Goal: Task Accomplishment & Management: Complete application form

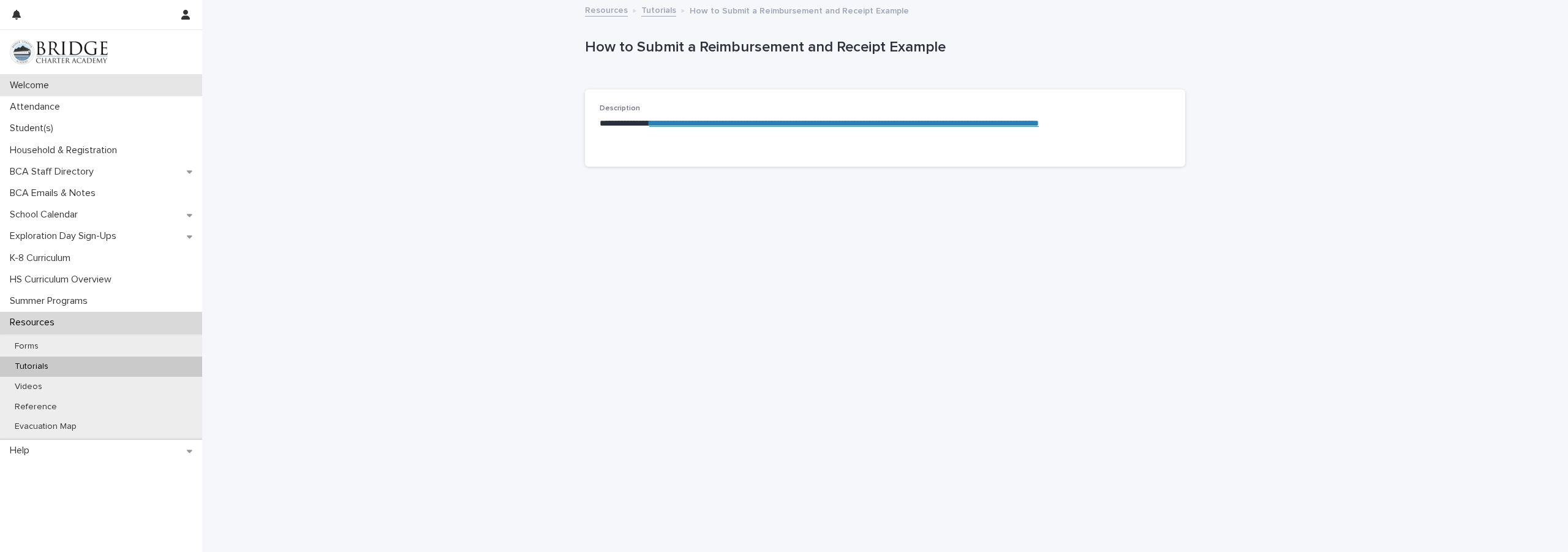
click at [37, 80] on p "Welcome" at bounding box center [32, 85] width 54 height 11
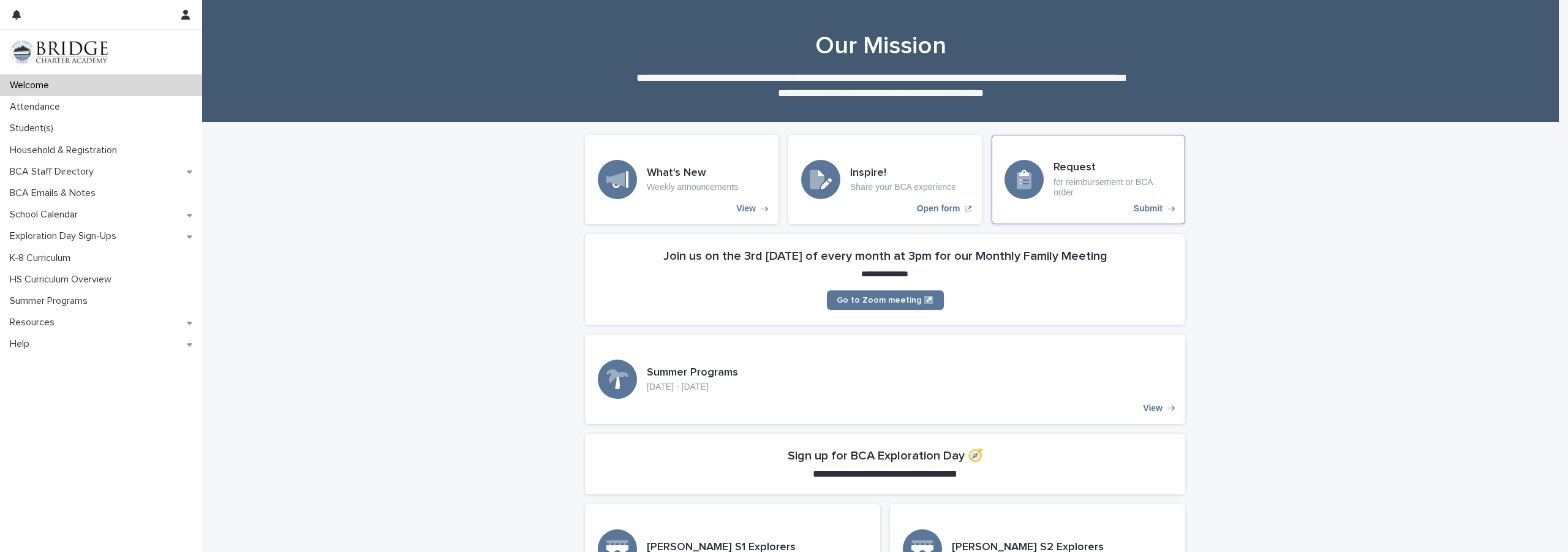
click at [1141, 207] on p "Submit" at bounding box center [1147, 208] width 28 height 11
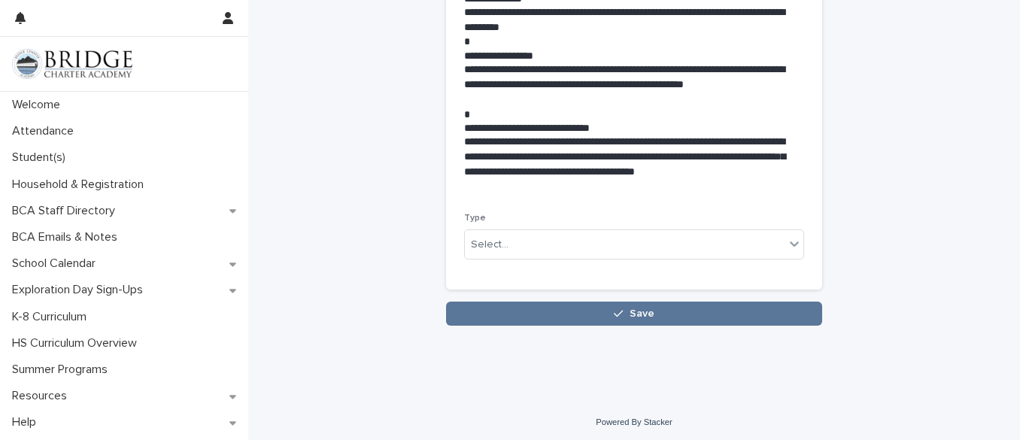
scroll to position [378, 0]
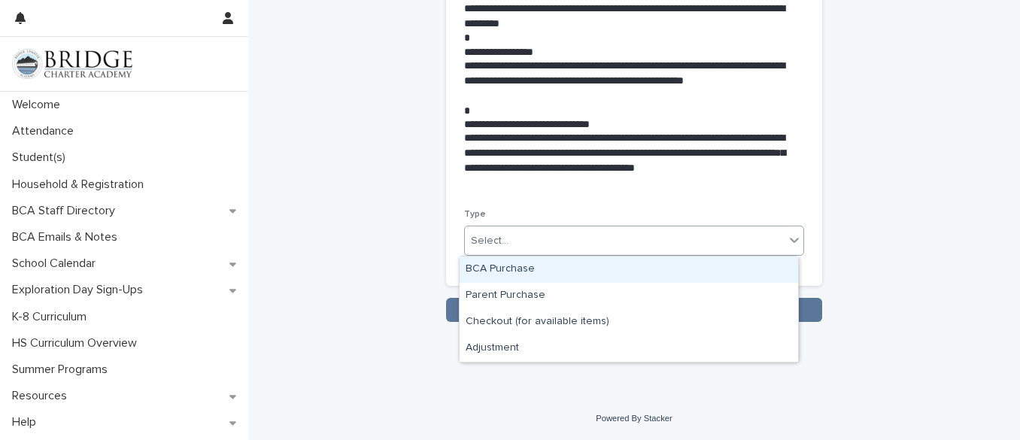
click at [788, 239] on icon at bounding box center [794, 239] width 15 height 15
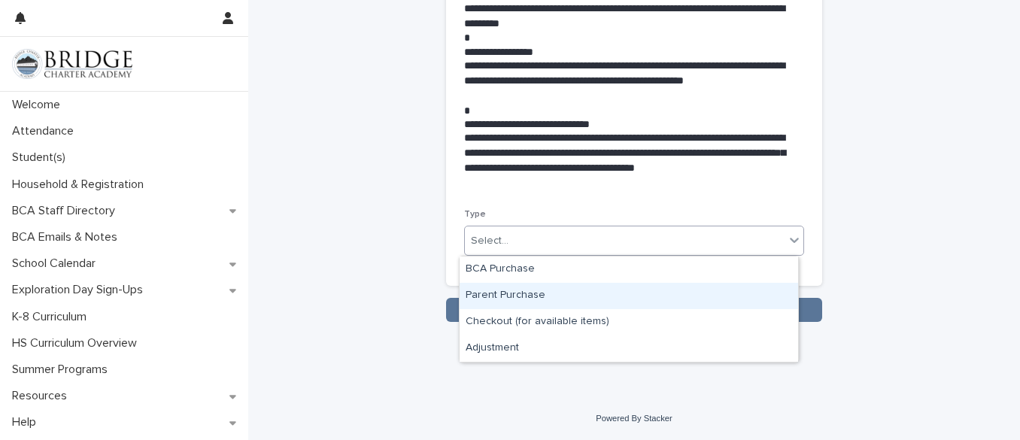
click at [509, 293] on div "Parent Purchase" at bounding box center [629, 296] width 339 height 26
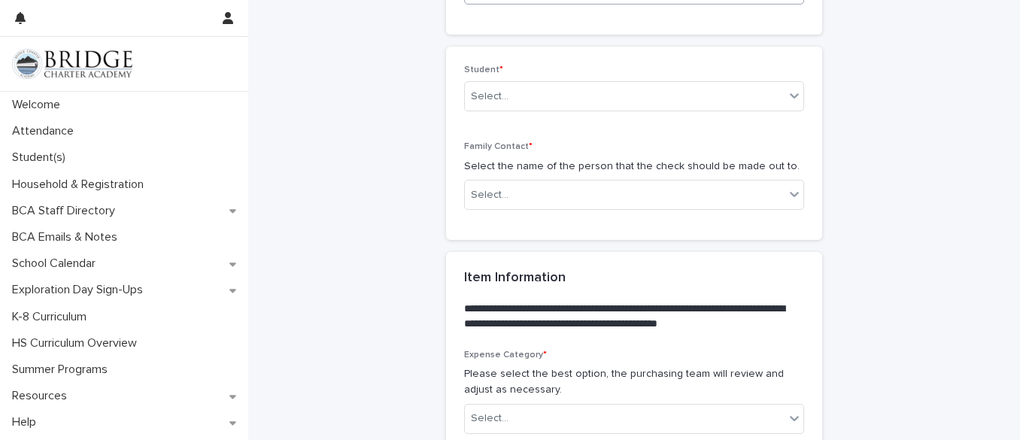
scroll to position [630, 0]
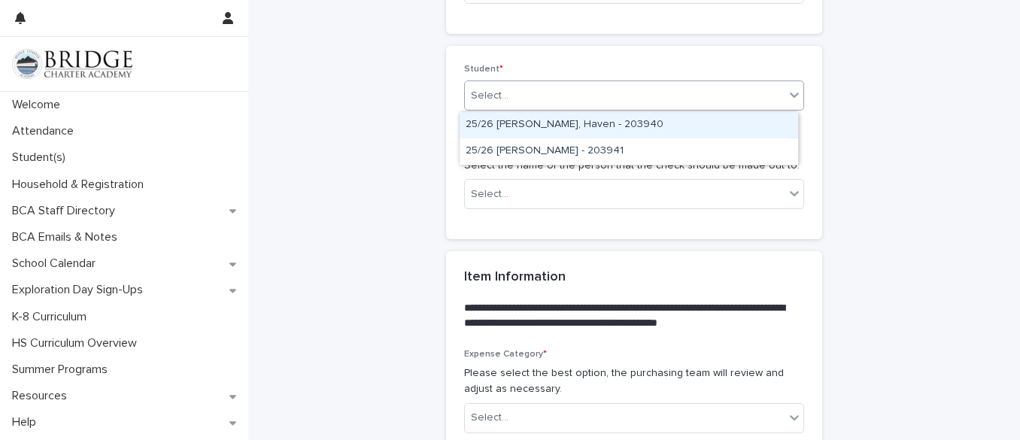
click at [795, 89] on icon at bounding box center [794, 94] width 15 height 15
click at [552, 120] on div "25/26 [PERSON_NAME], Haven - 203940" at bounding box center [629, 125] width 339 height 26
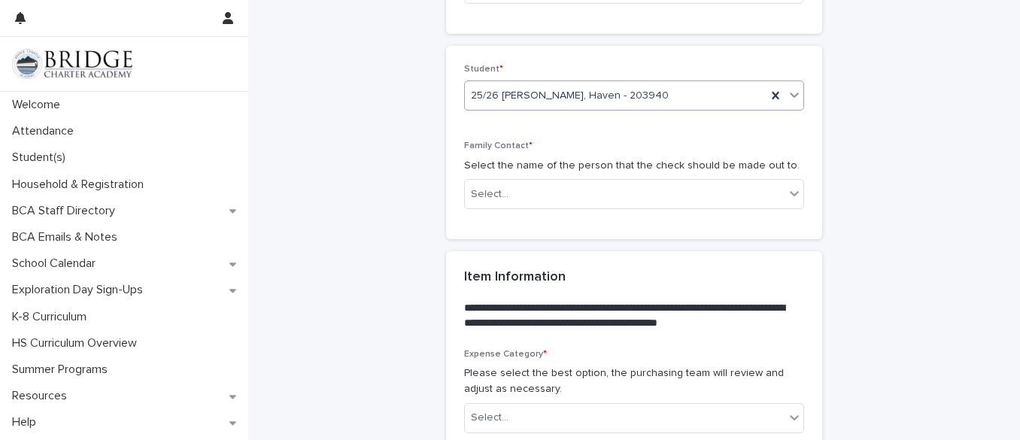
click at [789, 93] on icon at bounding box center [794, 94] width 15 height 15
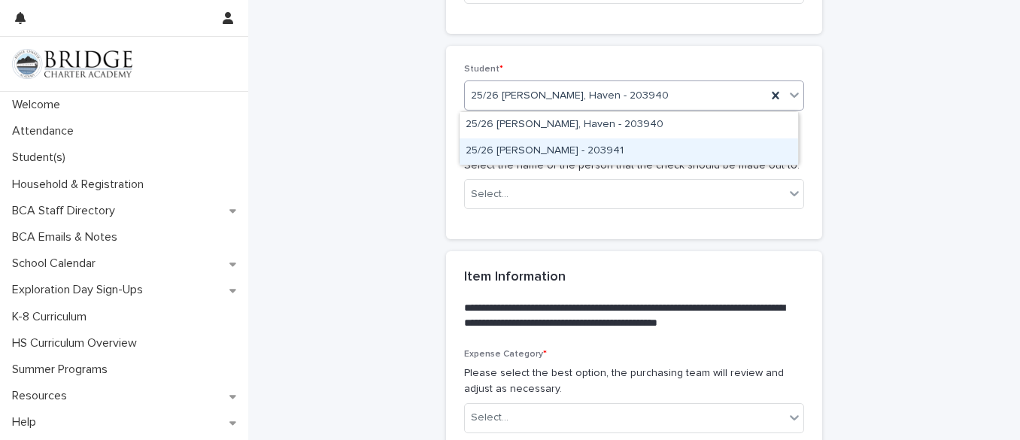
click at [588, 147] on div "25/26 [PERSON_NAME] - 203941" at bounding box center [629, 151] width 339 height 26
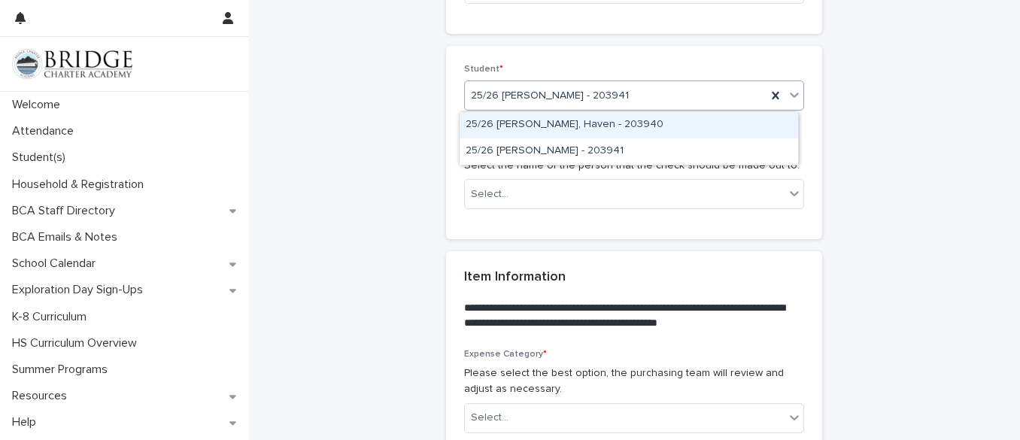
click at [787, 93] on icon at bounding box center [794, 94] width 15 height 15
click at [497, 130] on div "25/26 [PERSON_NAME], Haven - 203940" at bounding box center [629, 125] width 339 height 26
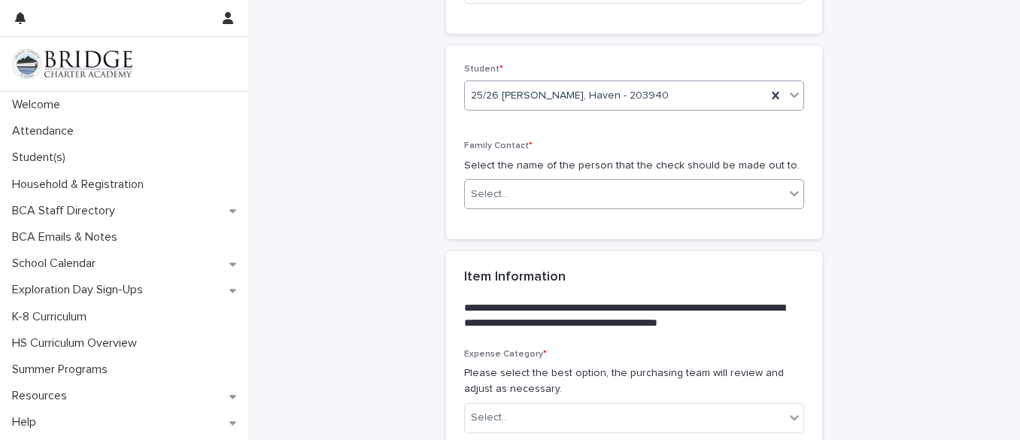
click at [794, 191] on icon at bounding box center [794, 193] width 15 height 15
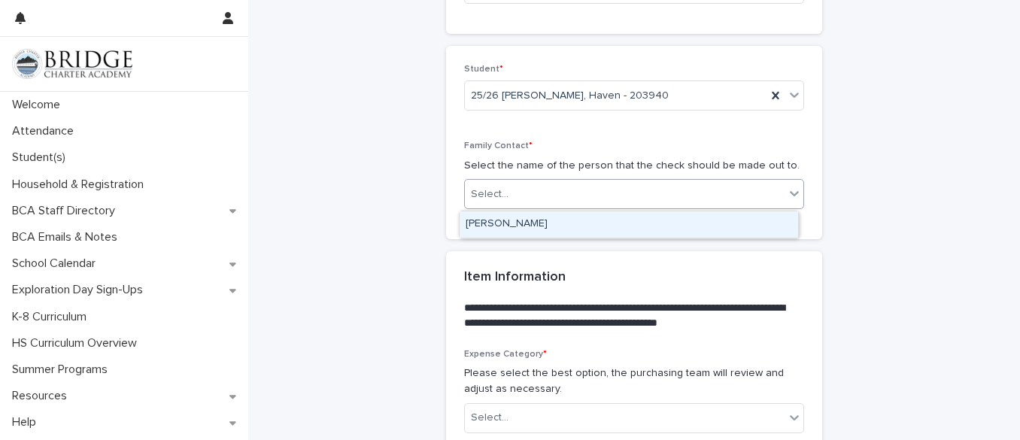
click at [485, 217] on div "[PERSON_NAME]" at bounding box center [629, 224] width 339 height 26
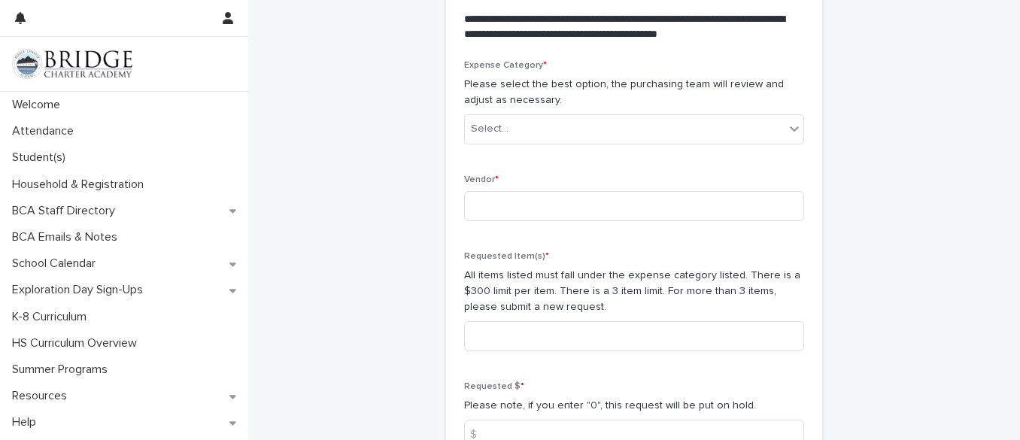
scroll to position [931, 0]
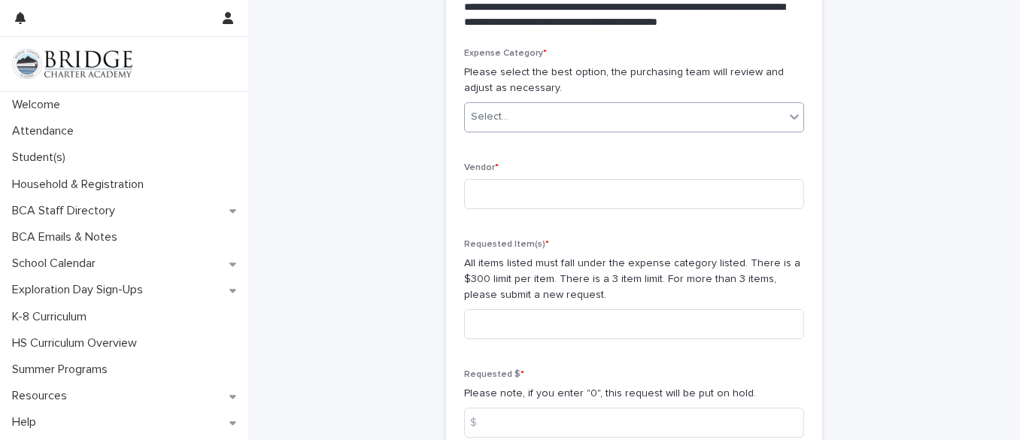
click at [792, 116] on icon at bounding box center [794, 116] width 9 height 5
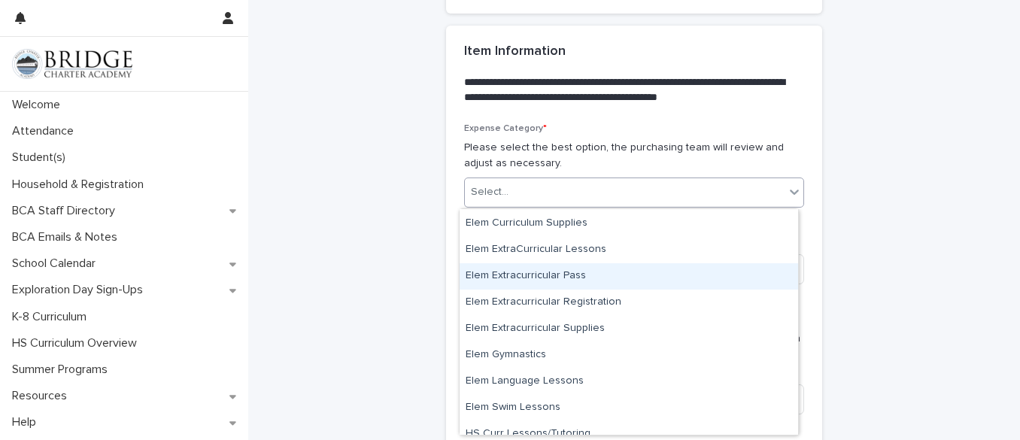
scroll to position [150, 0]
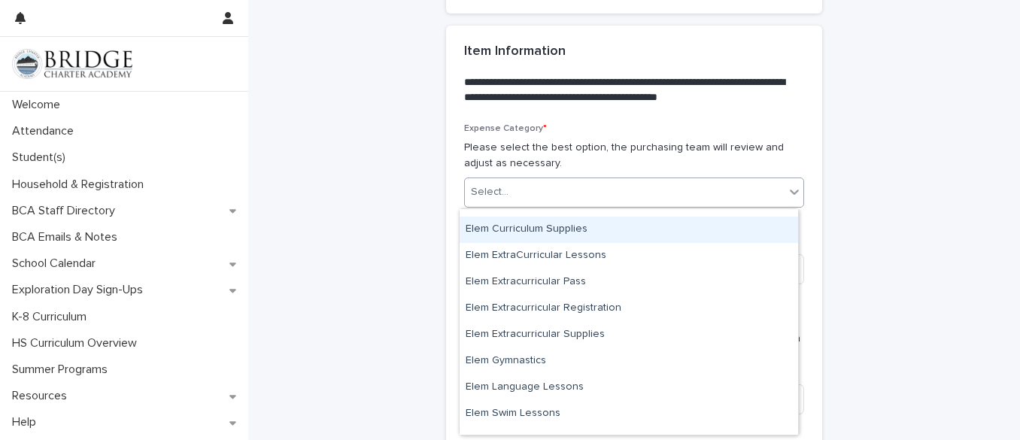
click at [552, 224] on div "Elem Curriculum Supplies" at bounding box center [629, 230] width 339 height 26
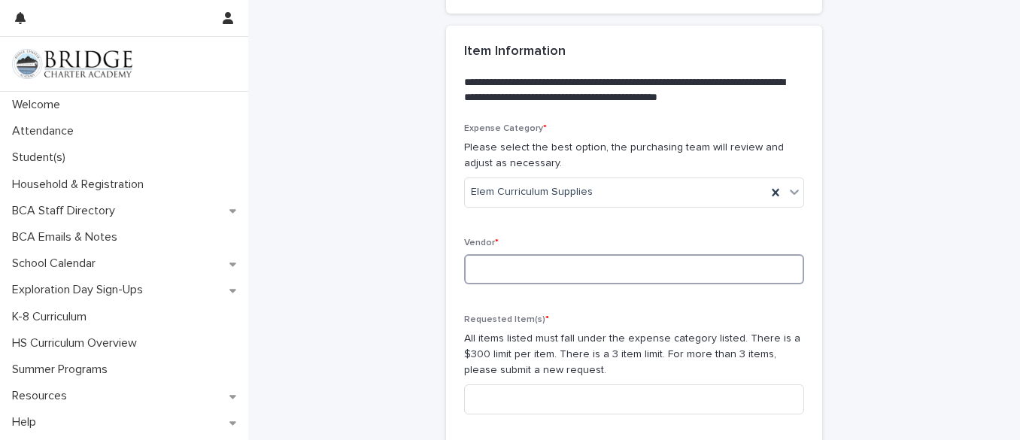
click at [558, 265] on input at bounding box center [634, 269] width 340 height 30
type input "**********"
click at [799, 322] on div "**********" at bounding box center [634, 371] width 376 height 497
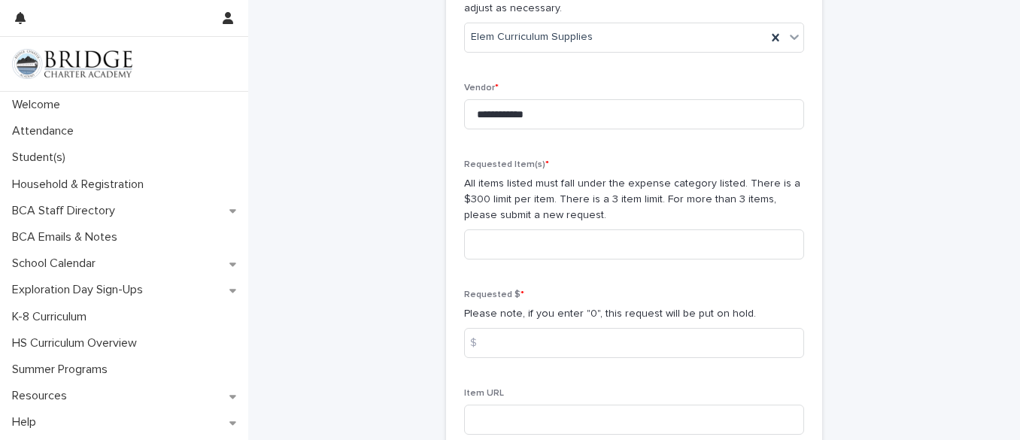
scroll to position [1081, 0]
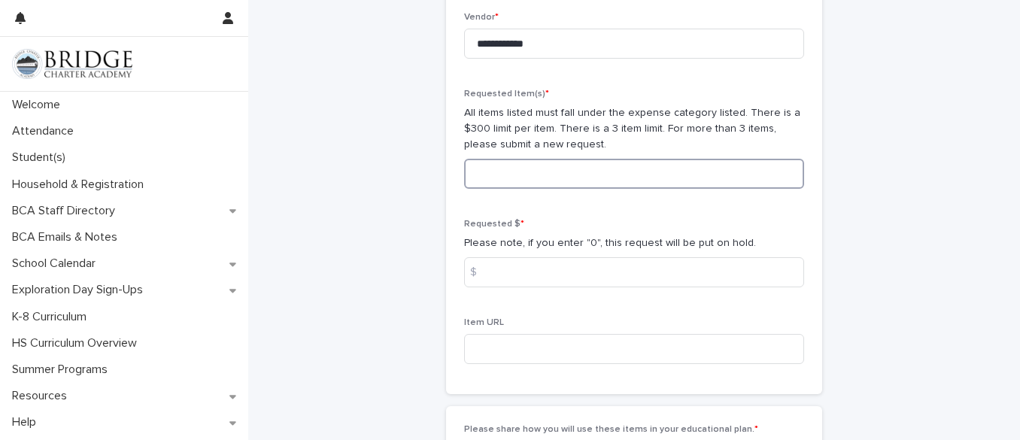
click at [749, 171] on input at bounding box center [634, 174] width 340 height 30
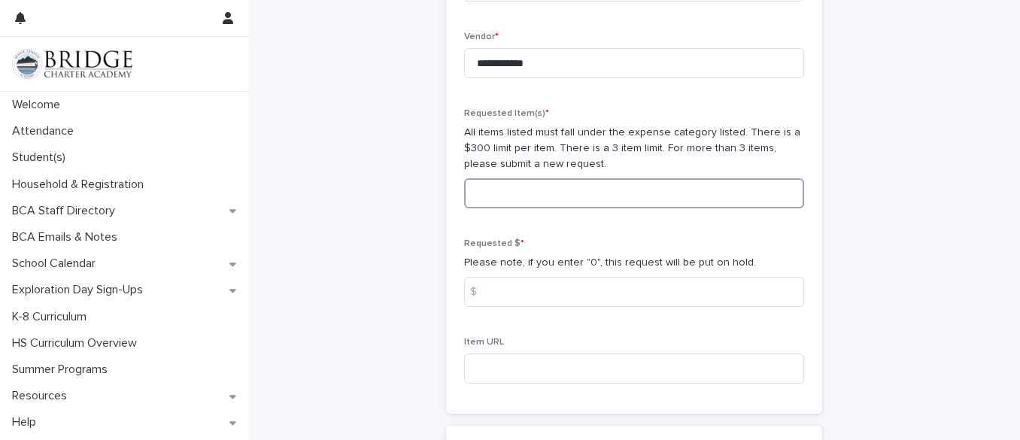
scroll to position [1031, 0]
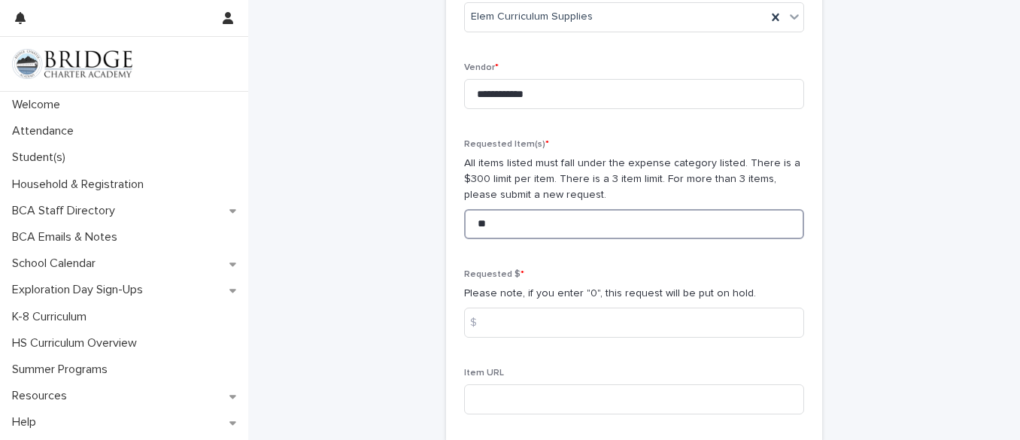
type input "*"
type input "**********"
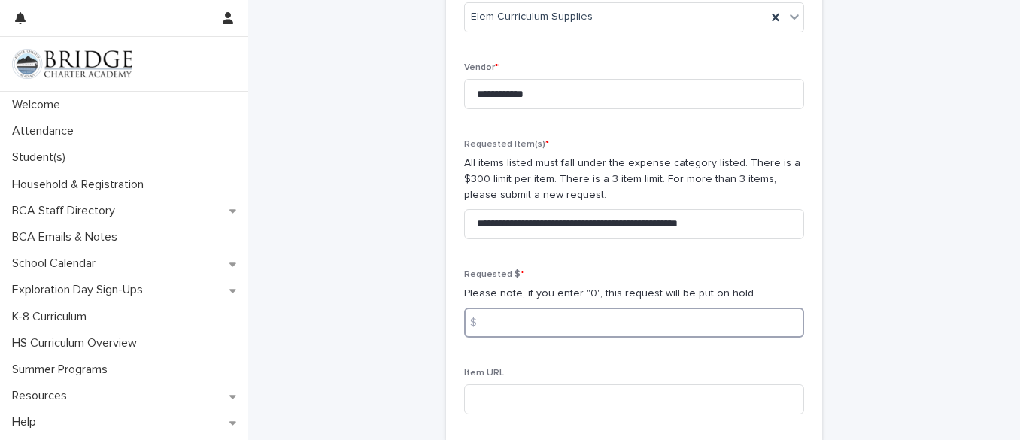
click at [617, 327] on input at bounding box center [634, 323] width 340 height 30
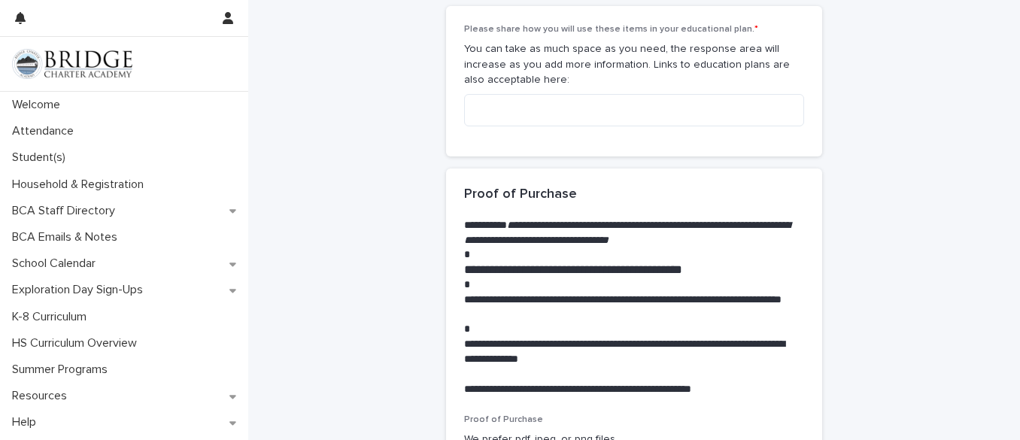
scroll to position [1482, 0]
type input "******"
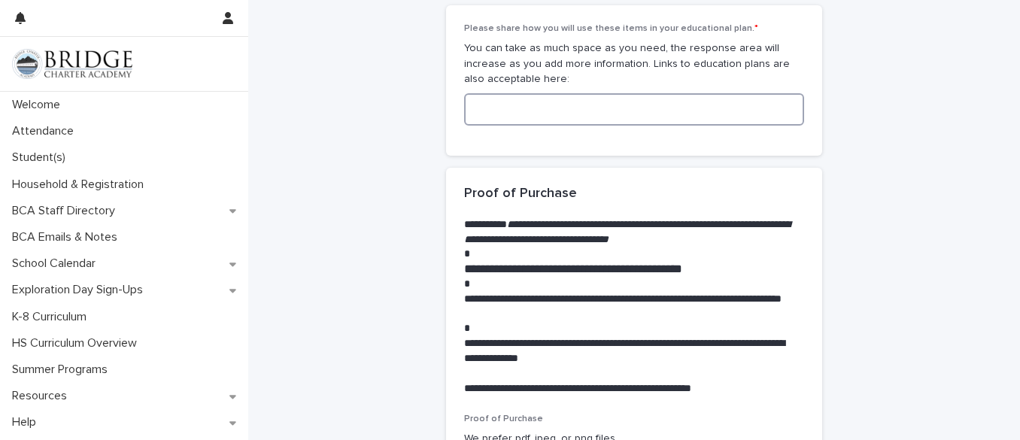
click at [512, 109] on textarea at bounding box center [634, 109] width 340 height 32
type textarea "*"
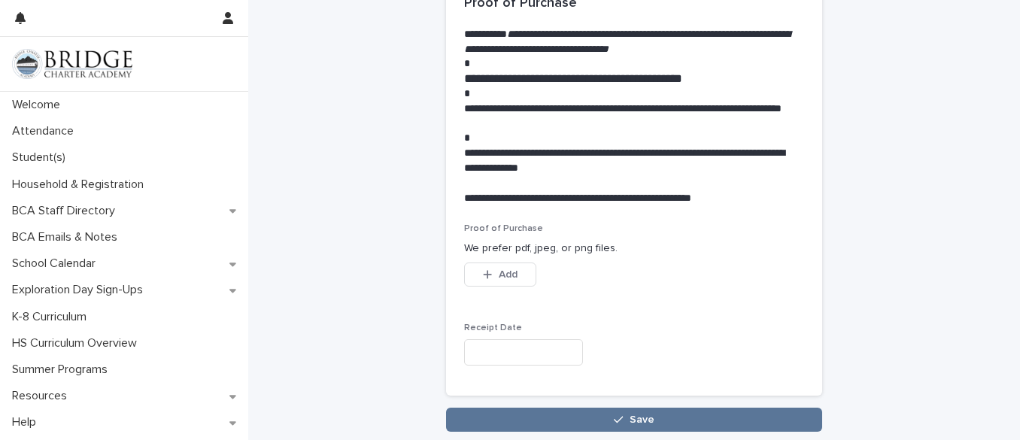
scroll to position [1708, 0]
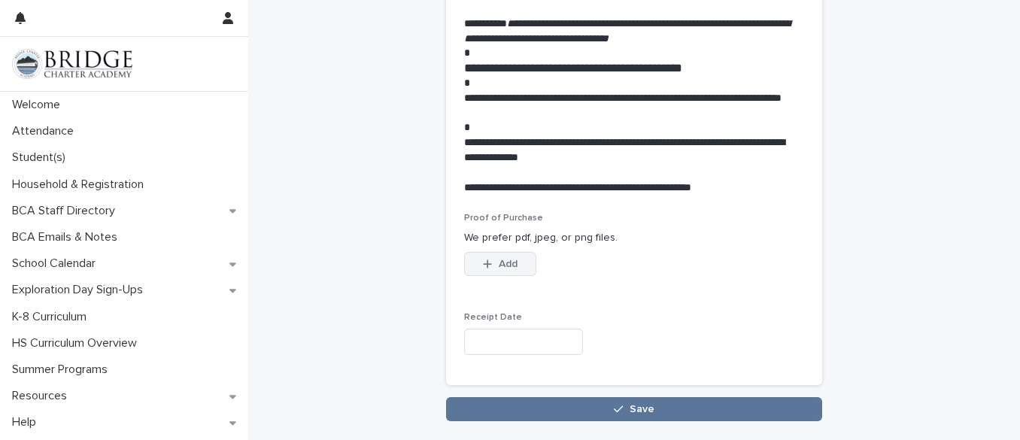
type textarea "**********"
click at [503, 264] on span "Add" at bounding box center [508, 264] width 19 height 11
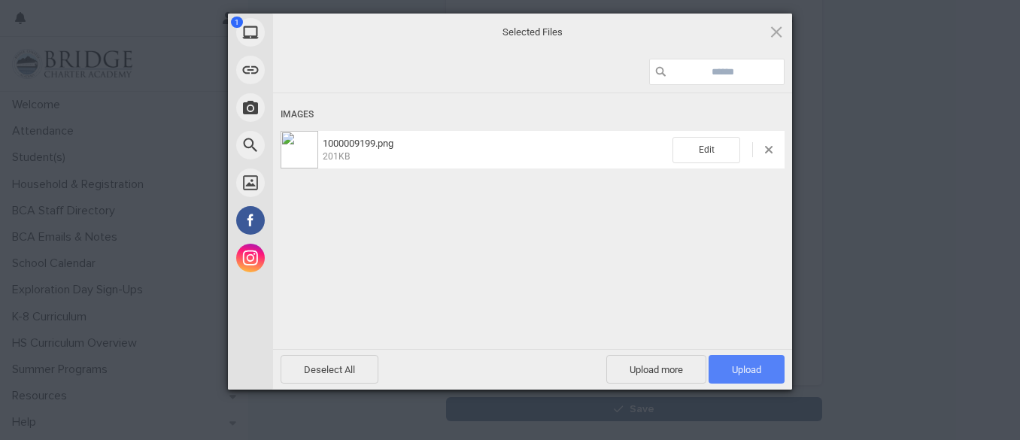
click at [769, 365] on span "Upload 1" at bounding box center [747, 369] width 76 height 29
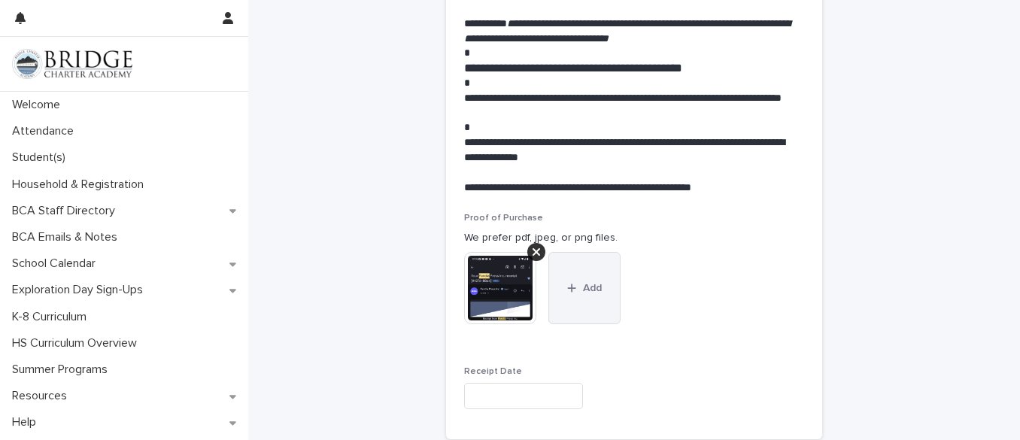
click at [587, 284] on span "Add" at bounding box center [592, 288] width 19 height 11
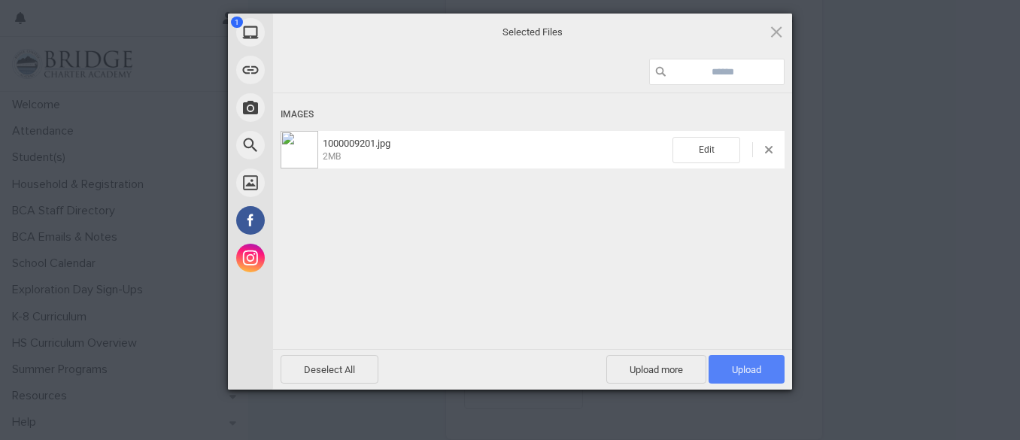
click at [747, 372] on span "Upload 1" at bounding box center [746, 369] width 29 height 11
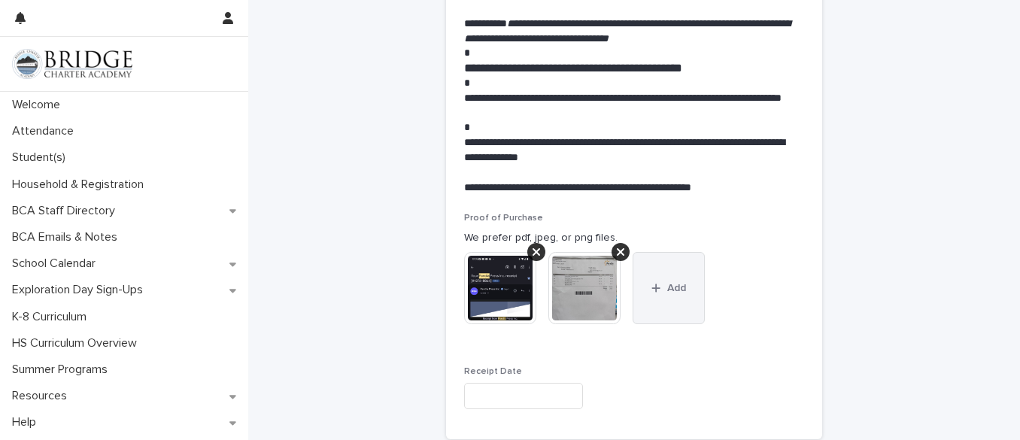
click at [668, 293] on span "Add" at bounding box center [676, 288] width 19 height 11
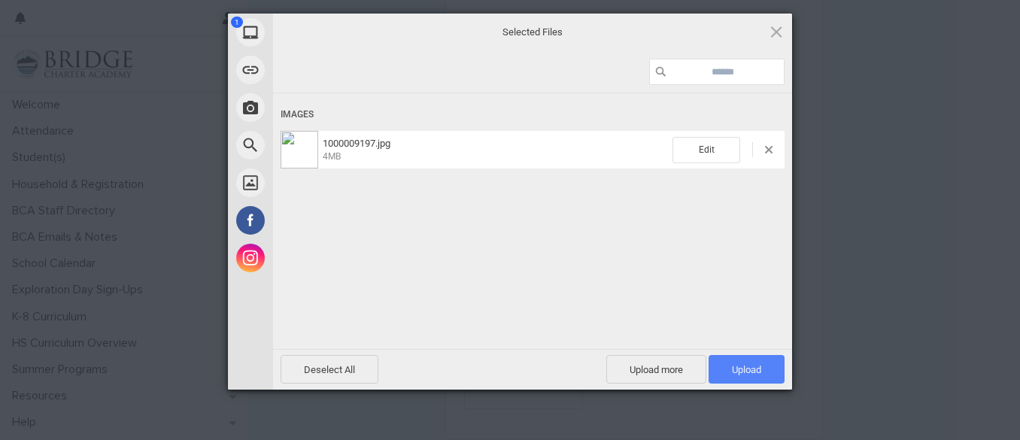
click at [763, 372] on span "Upload 1" at bounding box center [747, 369] width 76 height 29
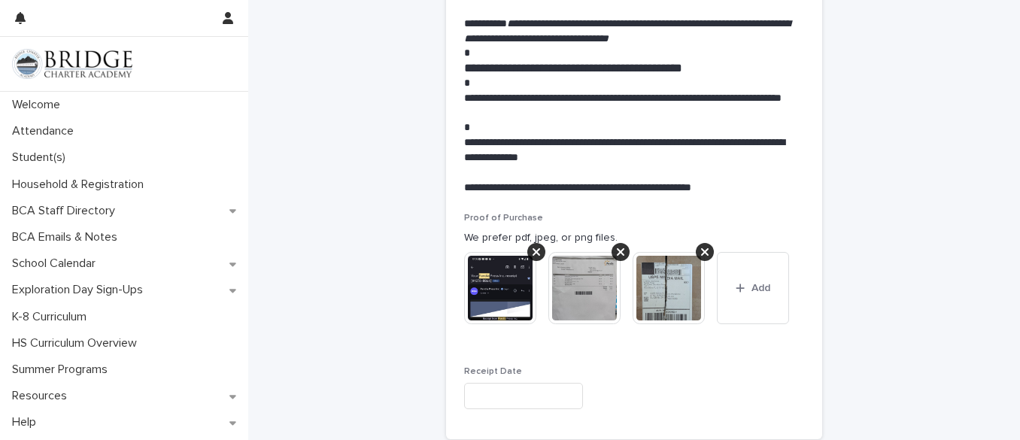
click at [527, 394] on input "text" at bounding box center [523, 396] width 119 height 26
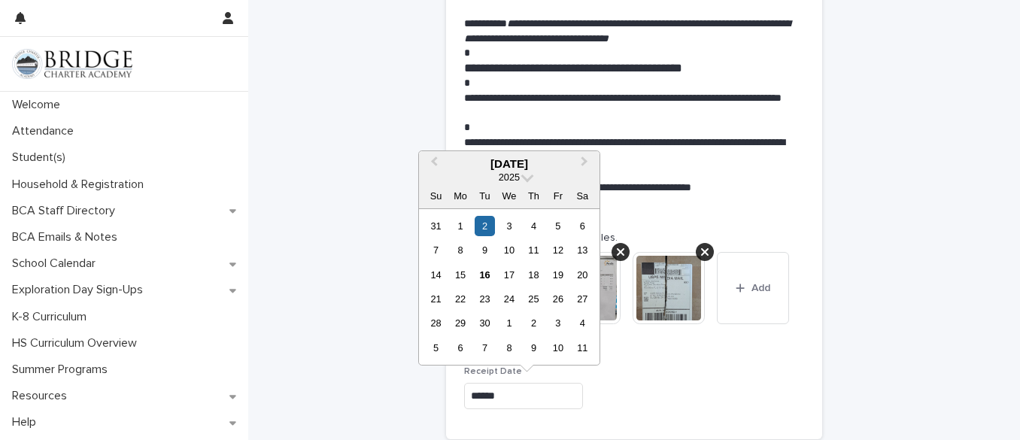
type input "**********"
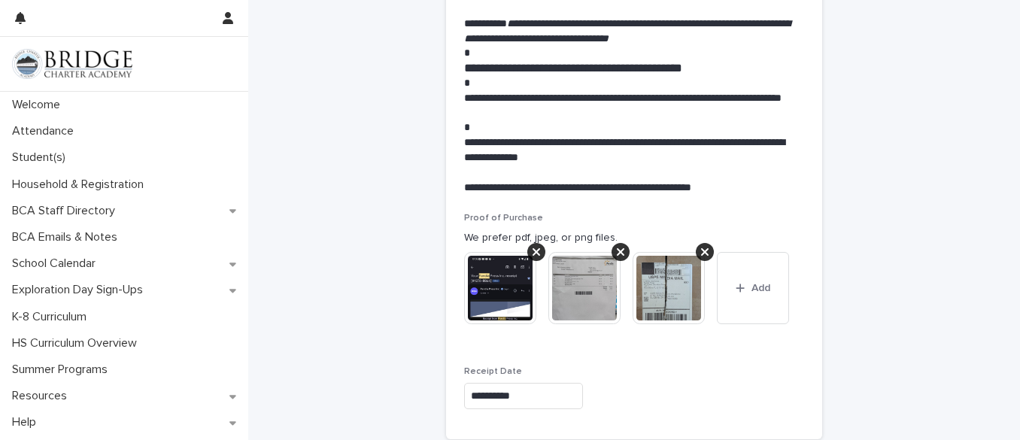
click at [633, 385] on div "**********" at bounding box center [634, 396] width 340 height 26
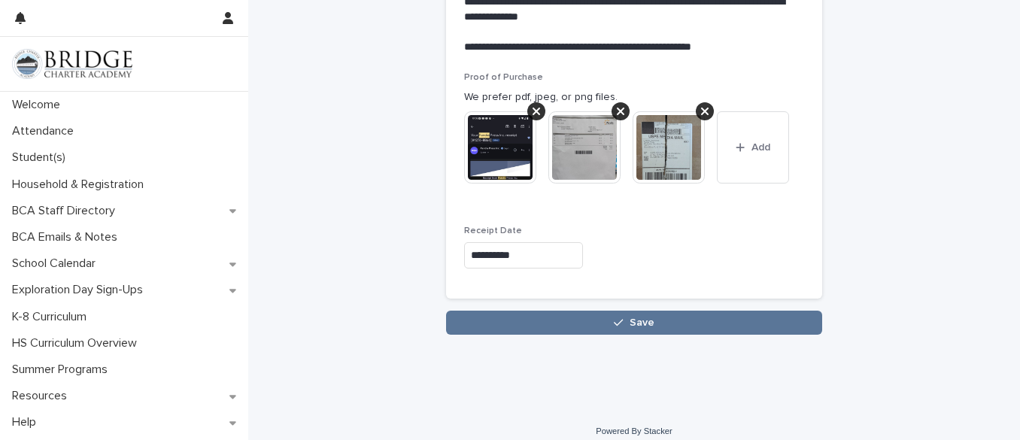
scroll to position [1862, 0]
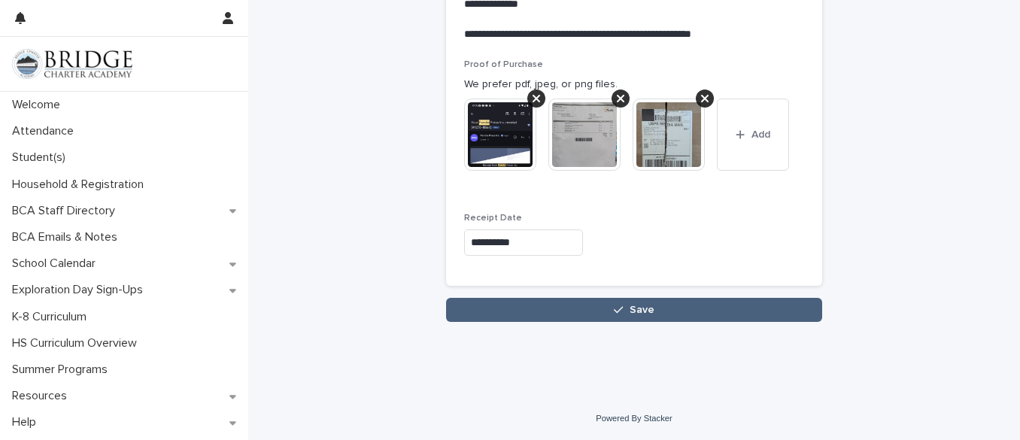
click at [631, 307] on span "Save" at bounding box center [642, 310] width 25 height 11
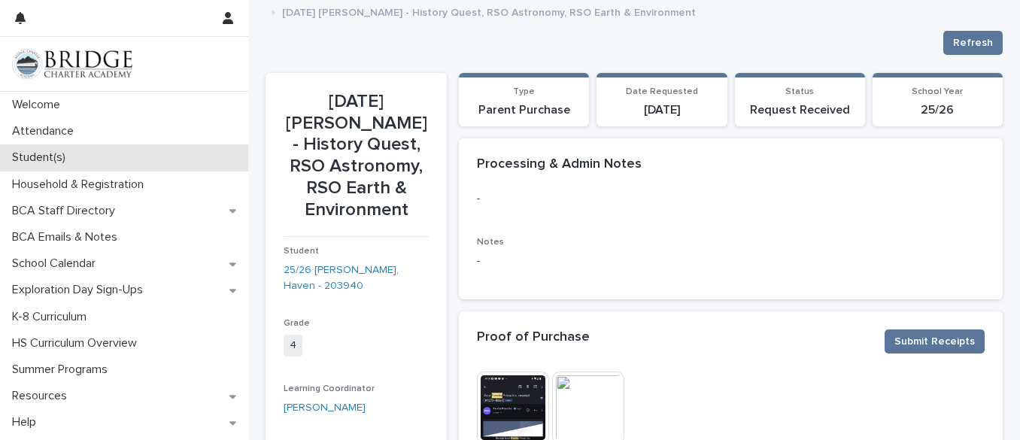
click at [49, 150] on div "Student(s)" at bounding box center [124, 157] width 248 height 26
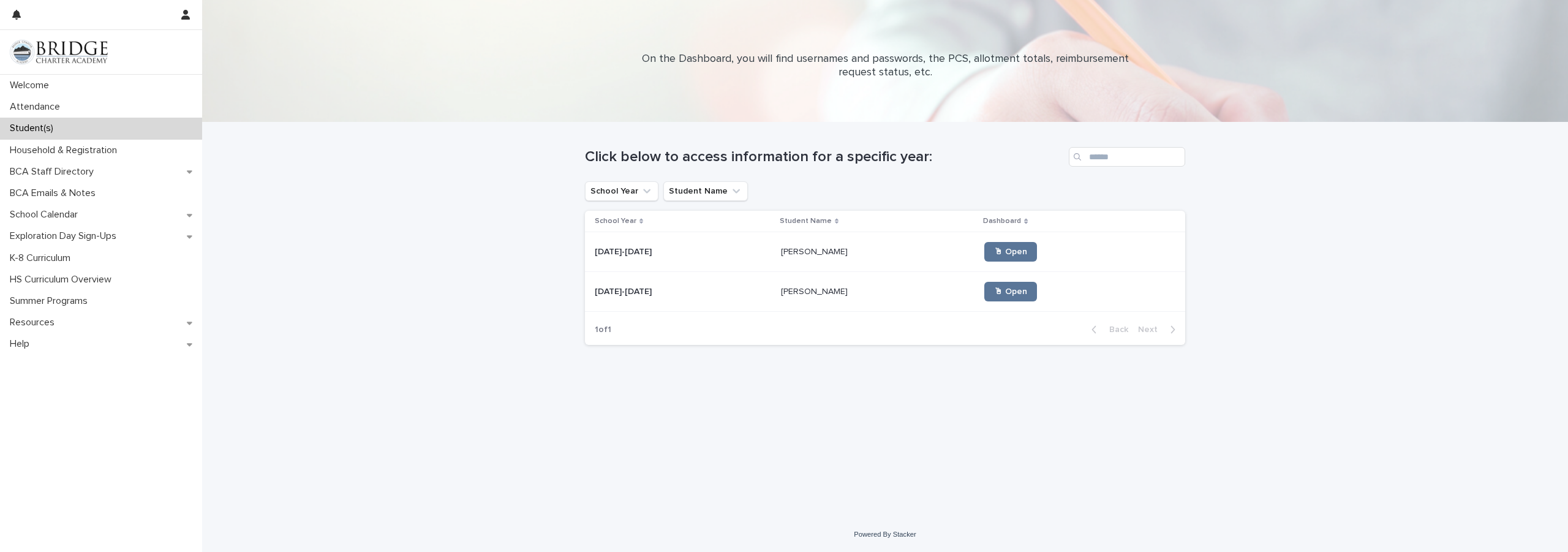
click at [807, 248] on p "[PERSON_NAME]" at bounding box center [815, 251] width 69 height 13
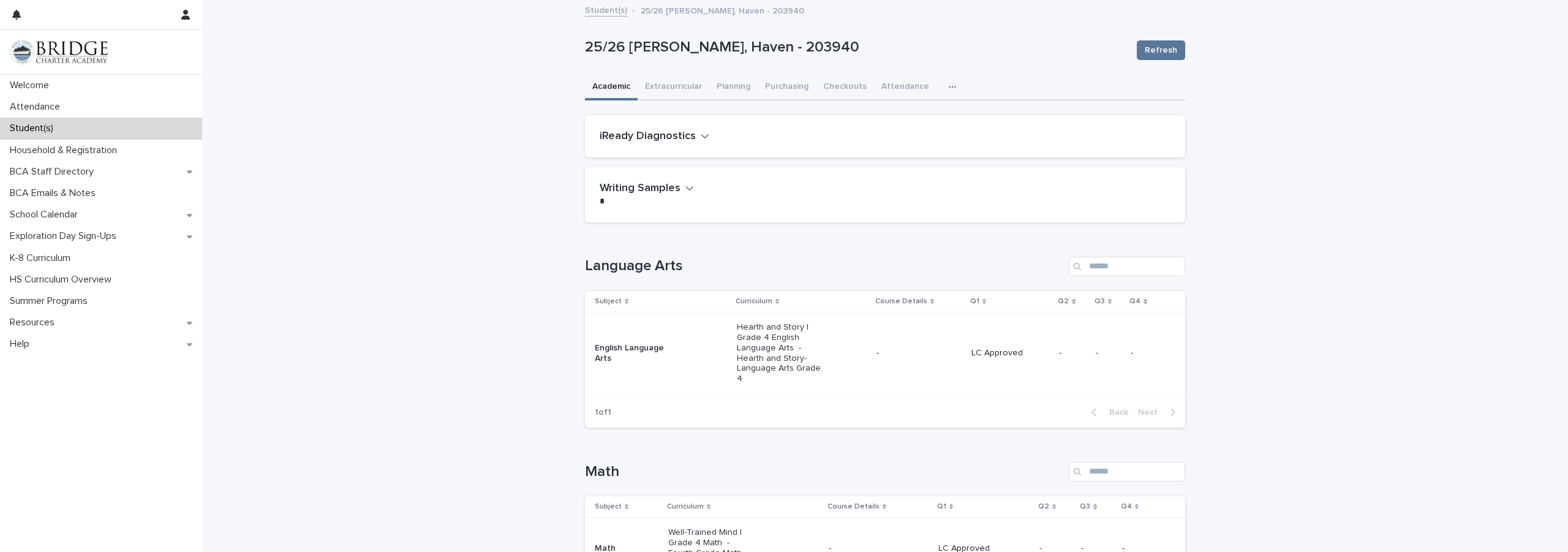
click at [701, 136] on icon "button" at bounding box center [705, 136] width 9 height 11
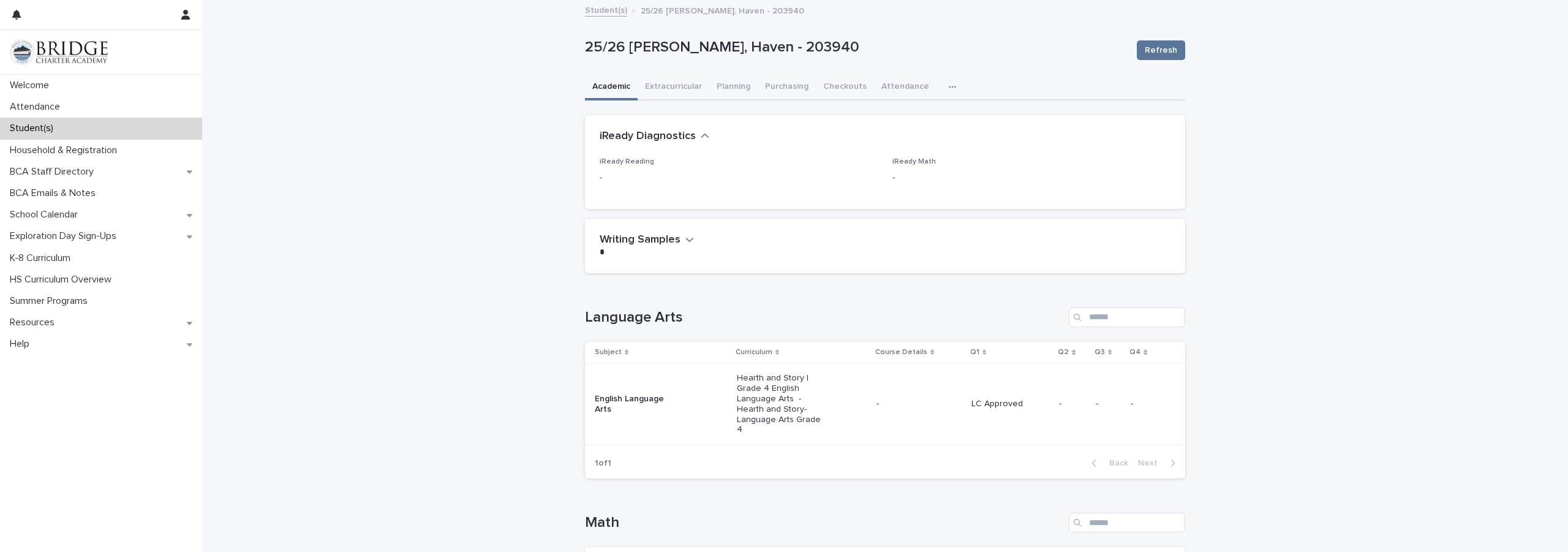
click at [629, 162] on span "iReady Reading" at bounding box center [626, 161] width 55 height 7
click at [602, 176] on p "-" at bounding box center [738, 178] width 278 height 13
click at [38, 122] on div "Student(s)" at bounding box center [101, 128] width 202 height 21
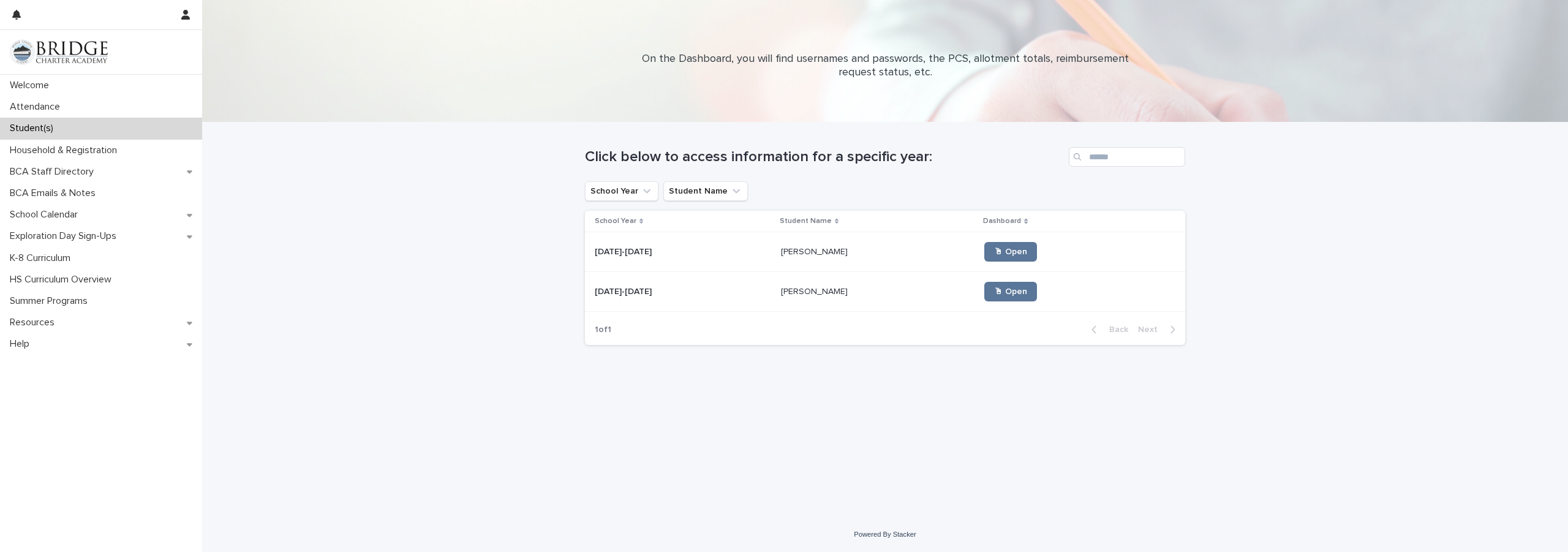
click at [802, 284] on p "[PERSON_NAME]" at bounding box center [815, 291] width 69 height 13
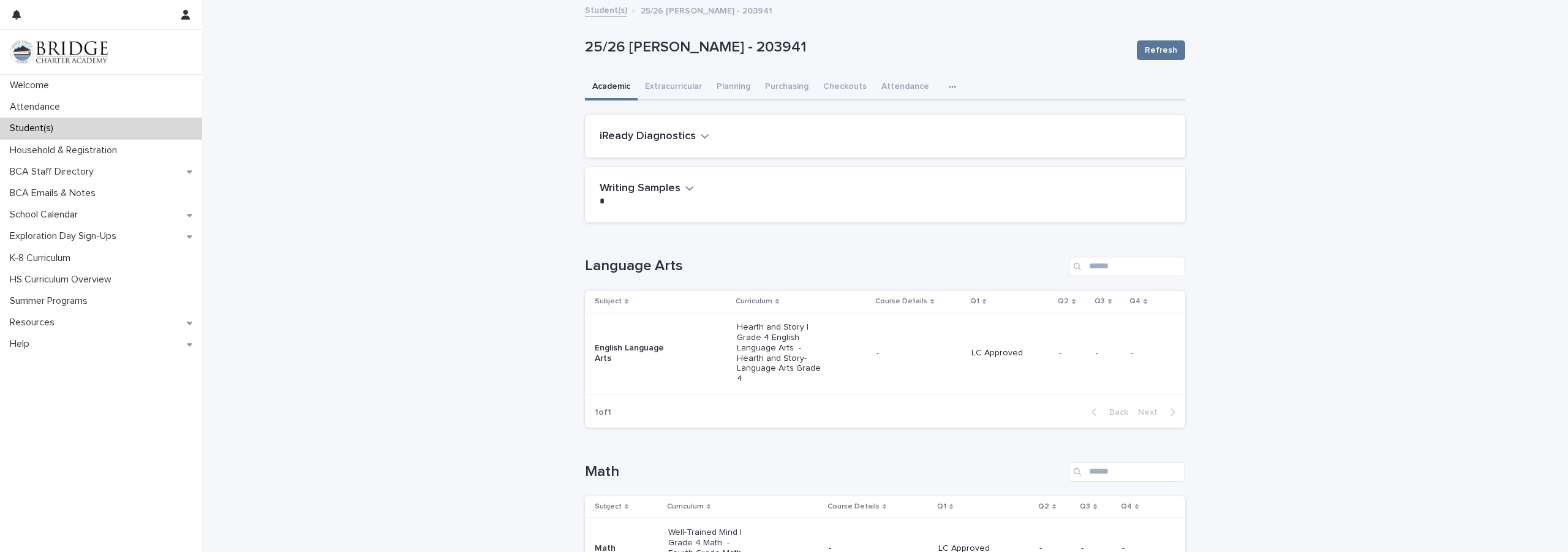
click at [665, 134] on h2 "iReady Diagnostics" at bounding box center [647, 136] width 96 height 14
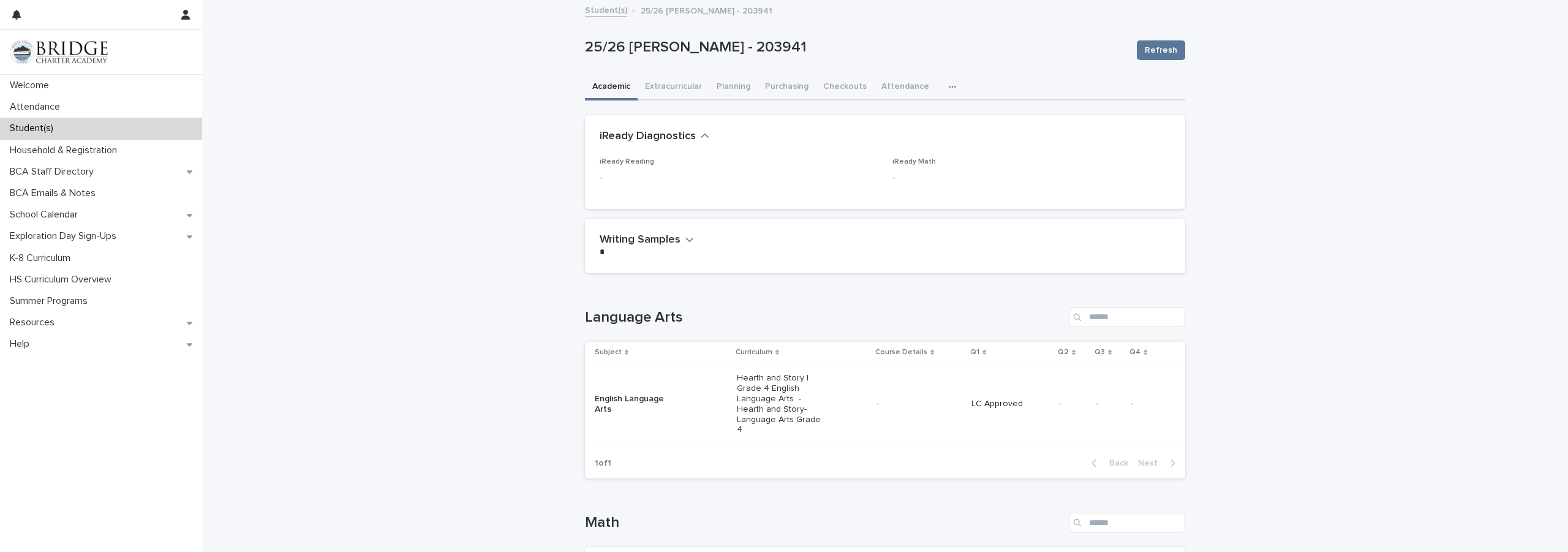
click at [615, 165] on span "iReady Reading" at bounding box center [626, 161] width 55 height 7
